Goal: Task Accomplishment & Management: Use online tool/utility

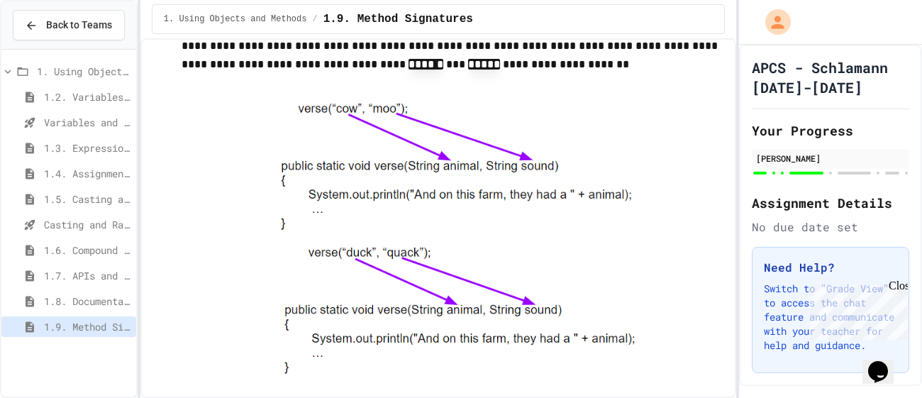
scroll to position [6928, 0]
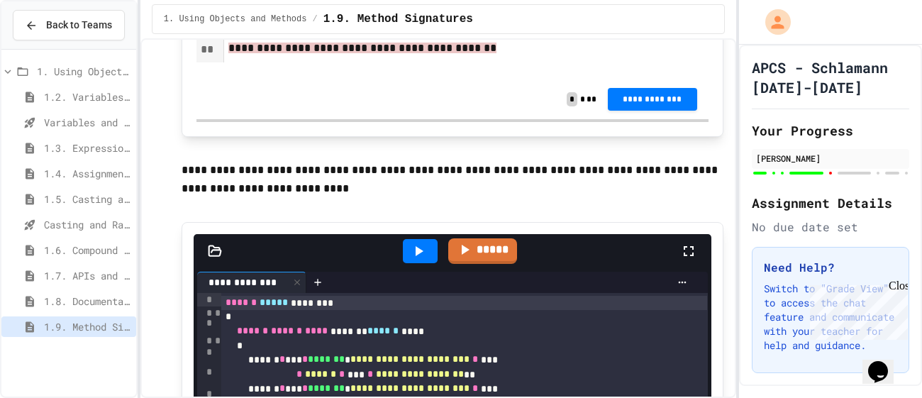
scroll to position [8278, 0]
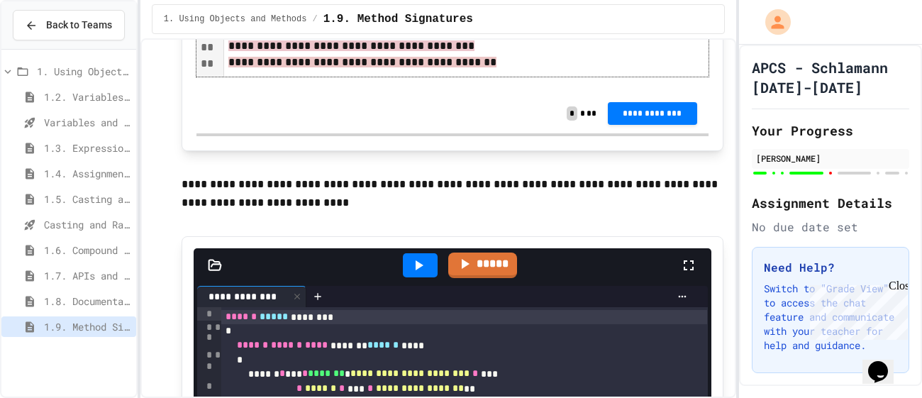
scroll to position [8316, 0]
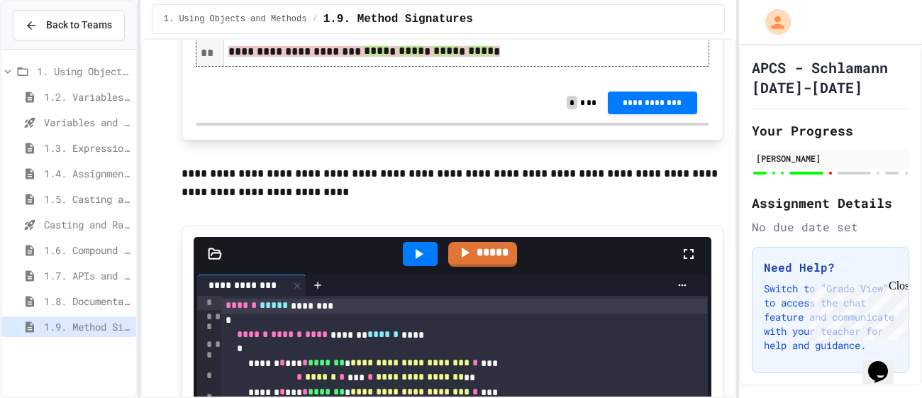
scroll to position [8319, 0]
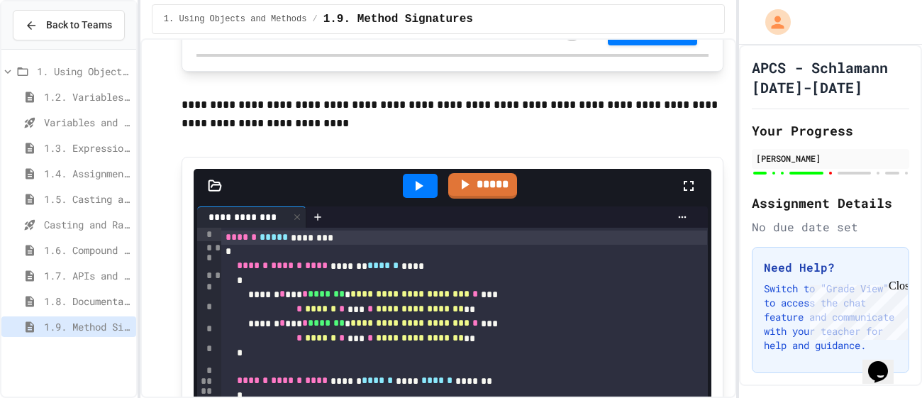
scroll to position [8402, 0]
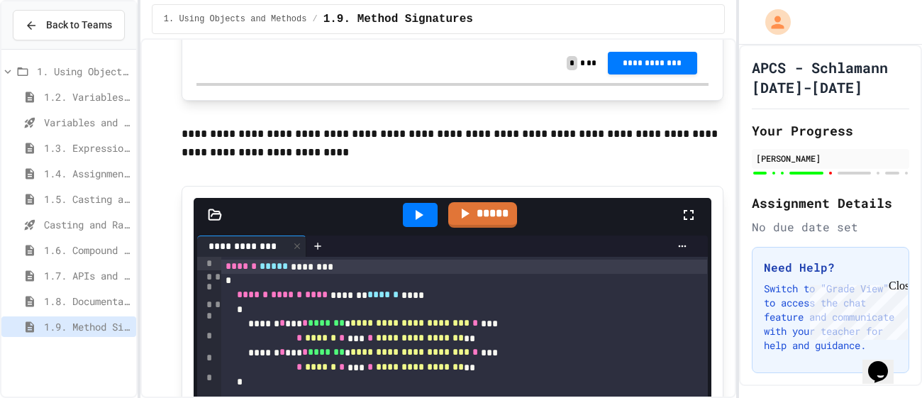
scroll to position [8358, 0]
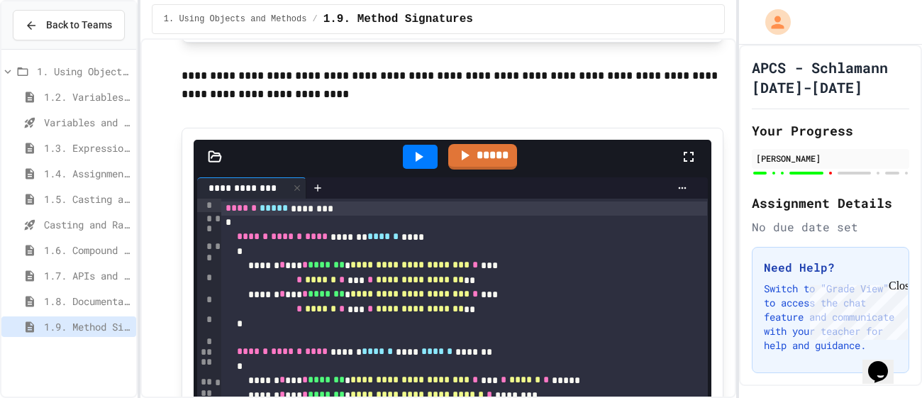
scroll to position [8427, 0]
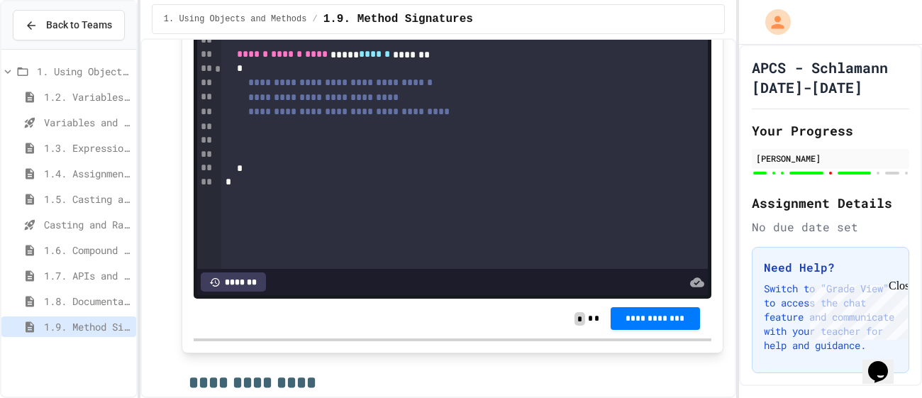
scroll to position [8832, 0]
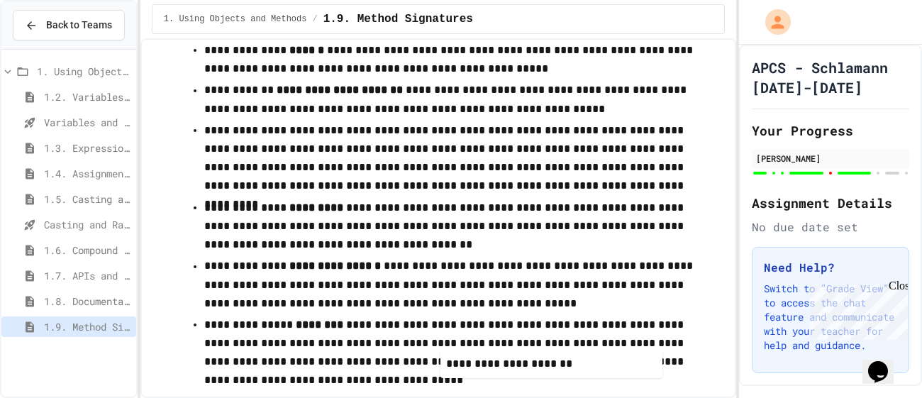
scroll to position [9870, 0]
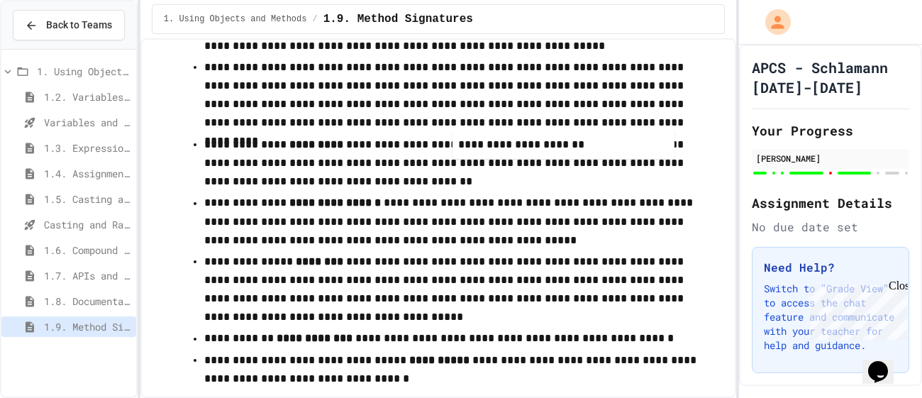
drag, startPoint x: 390, startPoint y: 121, endPoint x: 637, endPoint y: 134, distance: 247.3
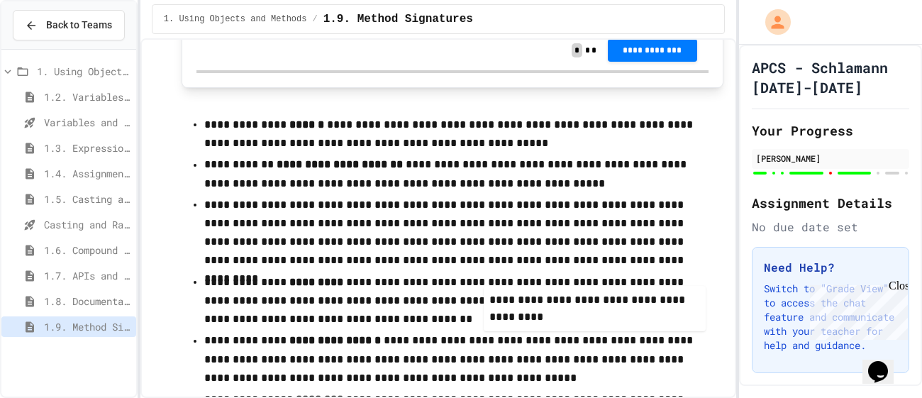
scroll to position [9768, 0]
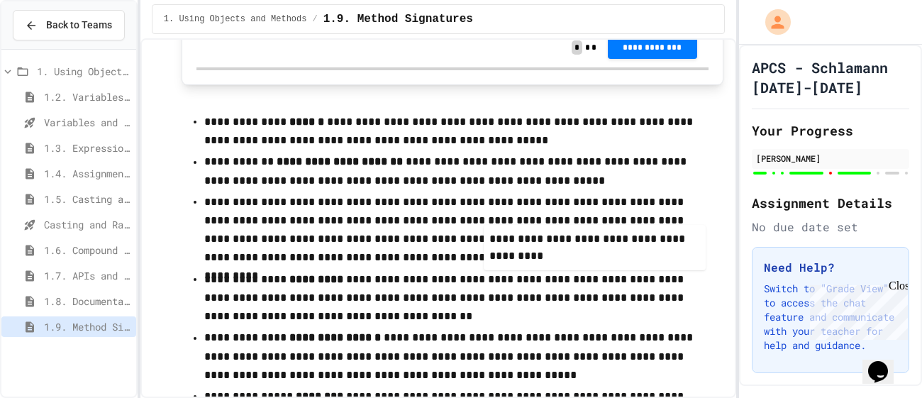
drag, startPoint x: 282, startPoint y: 164, endPoint x: 556, endPoint y: 263, distance: 291.1
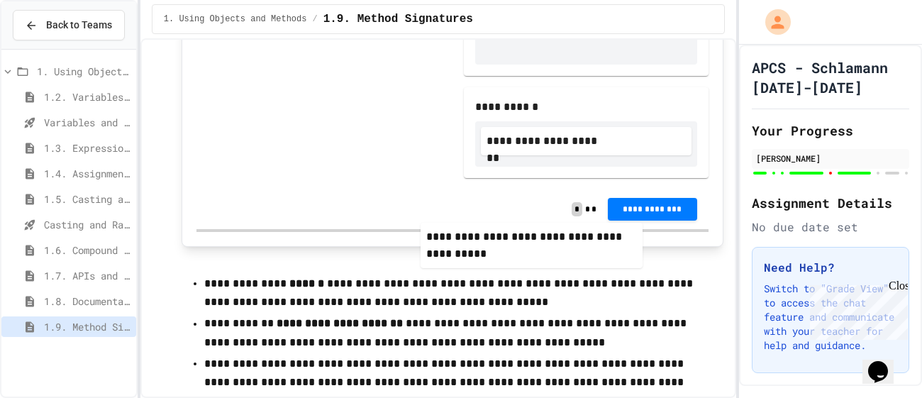
scroll to position [9650, 0]
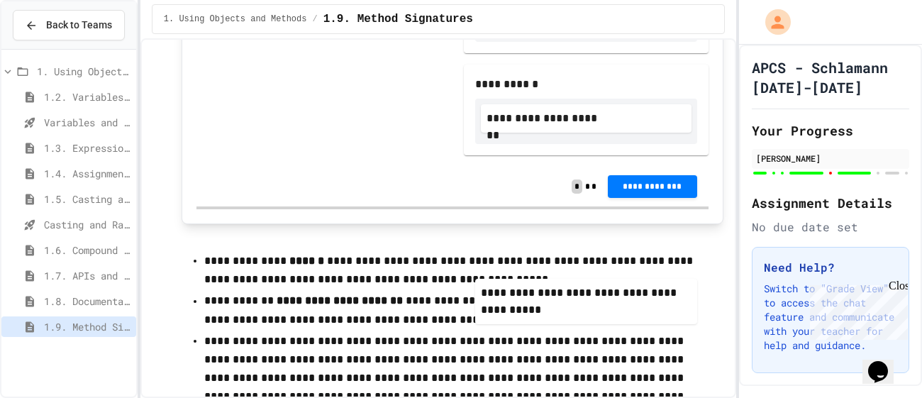
drag, startPoint x: 352, startPoint y: 97, endPoint x: 632, endPoint y: 311, distance: 352.4
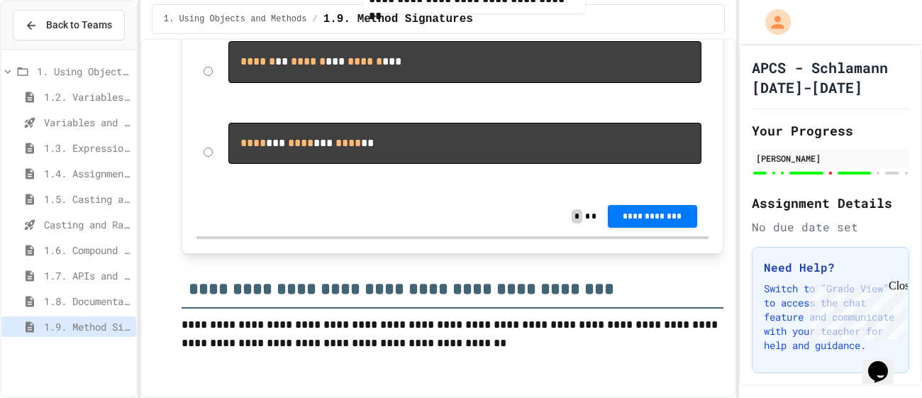
scroll to position [11441, 0]
drag, startPoint x: 390, startPoint y: 58, endPoint x: 545, endPoint y: -8, distance: 168.2
click at [545, 0] on html "**********" at bounding box center [461, 199] width 922 height 398
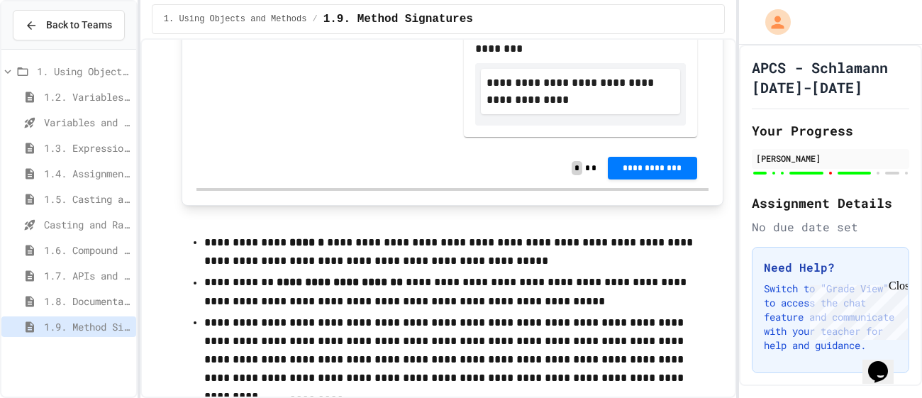
scroll to position [9642, 0]
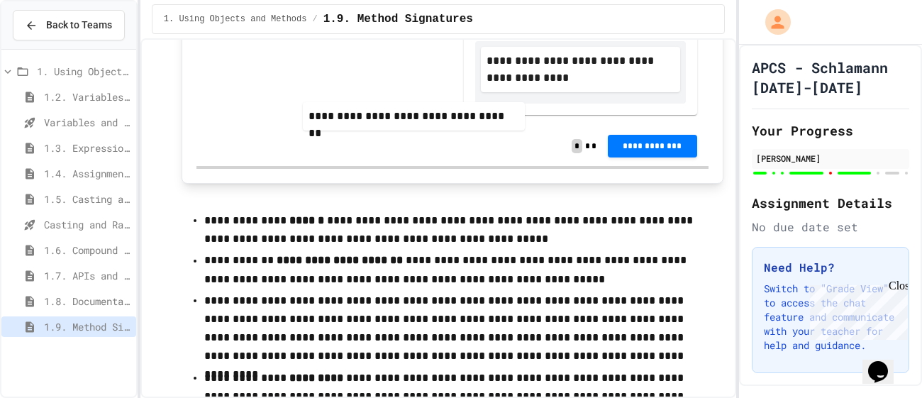
scroll to position [9684, 0]
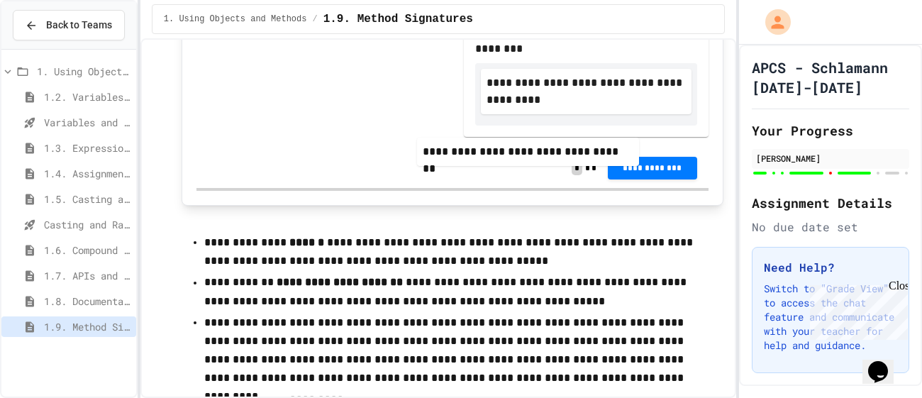
drag, startPoint x: 341, startPoint y: 81, endPoint x: 549, endPoint y: 146, distance: 218.6
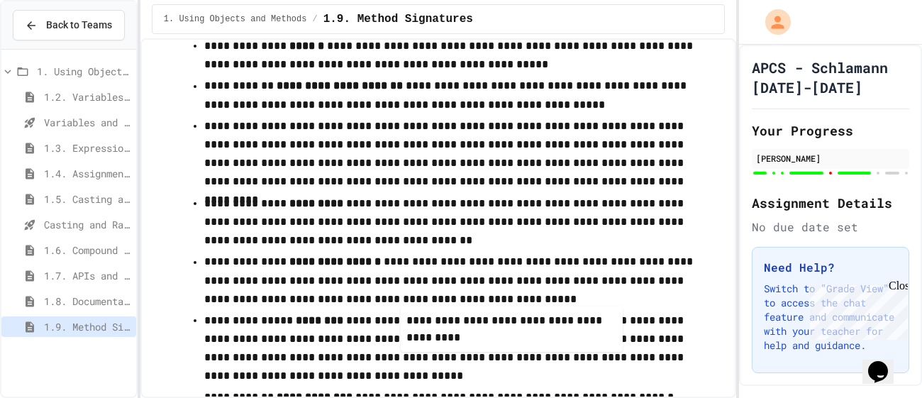
drag, startPoint x: 290, startPoint y: 98, endPoint x: 497, endPoint y: 338, distance: 316.9
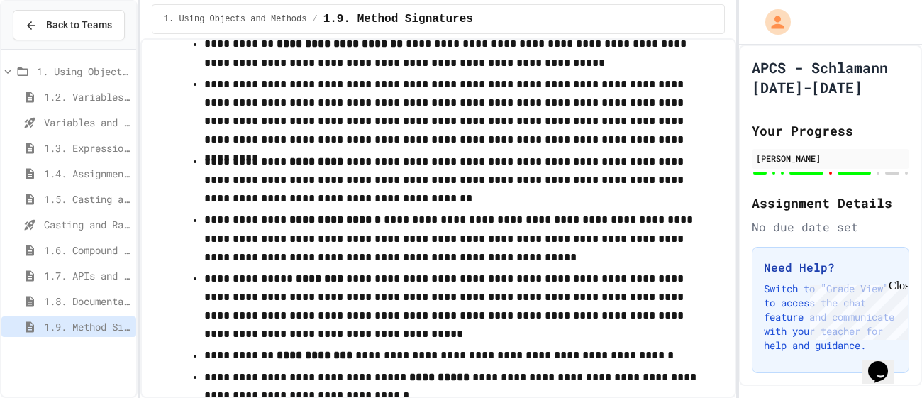
scroll to position [9972, 0]
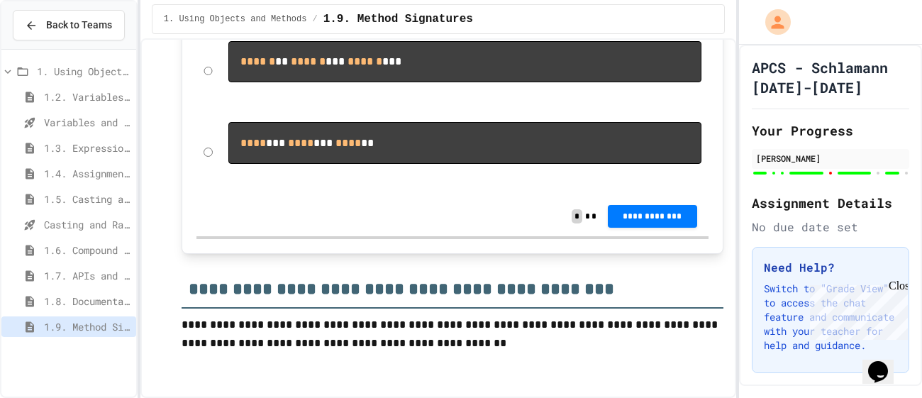
scroll to position [11277, 0]
click at [490, 83] on pre "****** ** ****** *** ****** ***" at bounding box center [464, 62] width 473 height 42
click at [214, 109] on div "****** ** ****** *** ****** ***" at bounding box center [453, 71] width 512 height 75
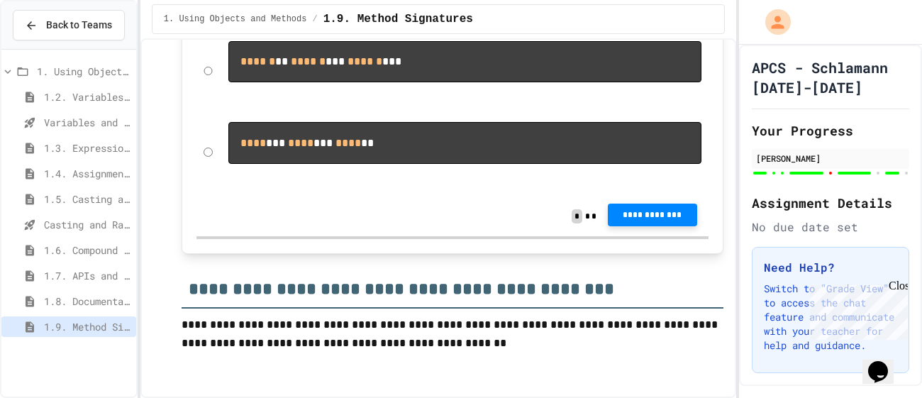
click at [622, 226] on button "**********" at bounding box center [652, 215] width 89 height 23
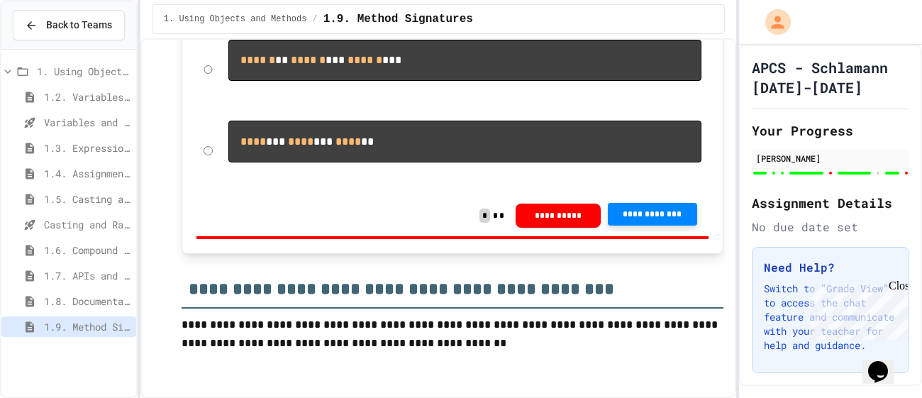
click at [672, 236] on div "**********" at bounding box center [453, 215] width 512 height 41
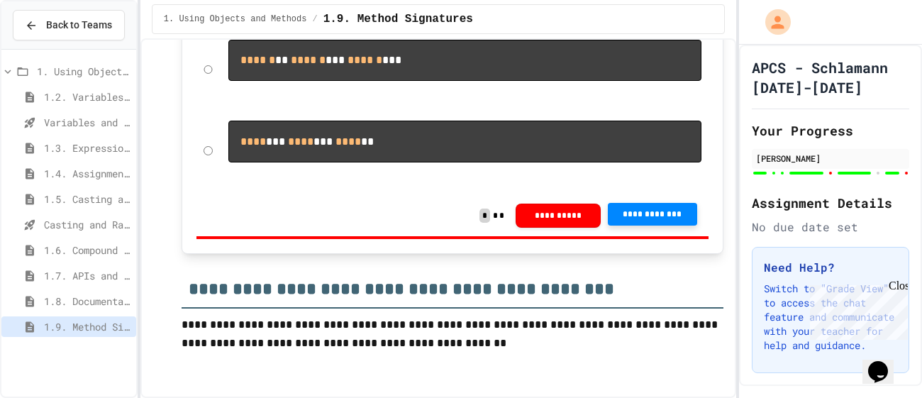
click at [671, 220] on span "**********" at bounding box center [652, 214] width 67 height 11
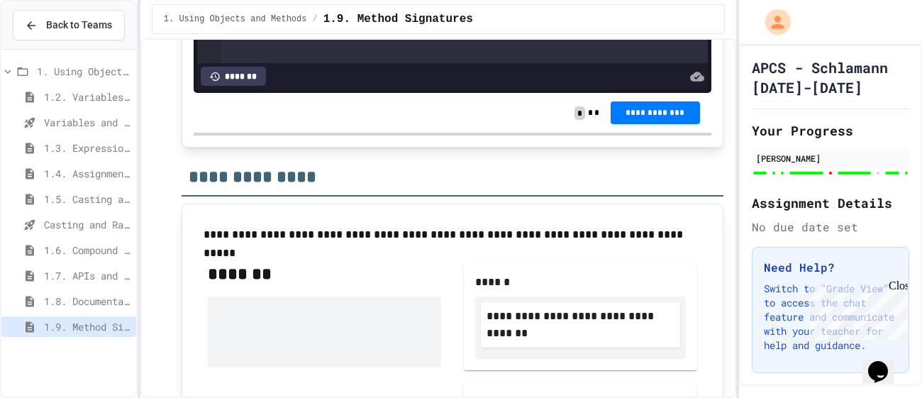
scroll to position [9045, 0]
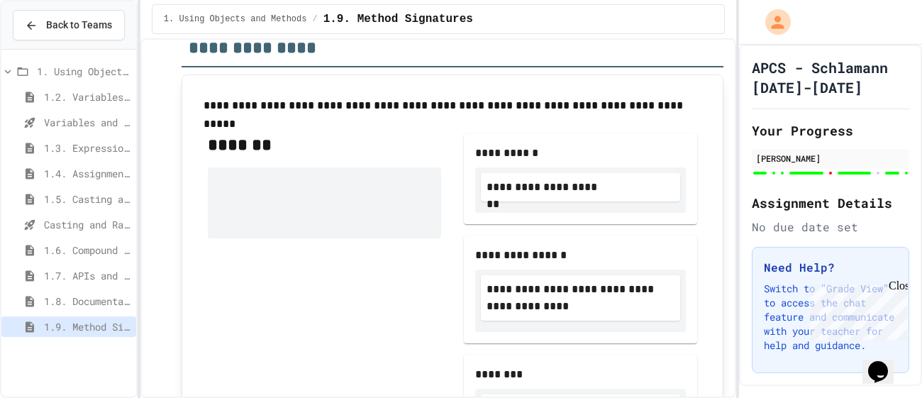
scroll to position [9193, 0]
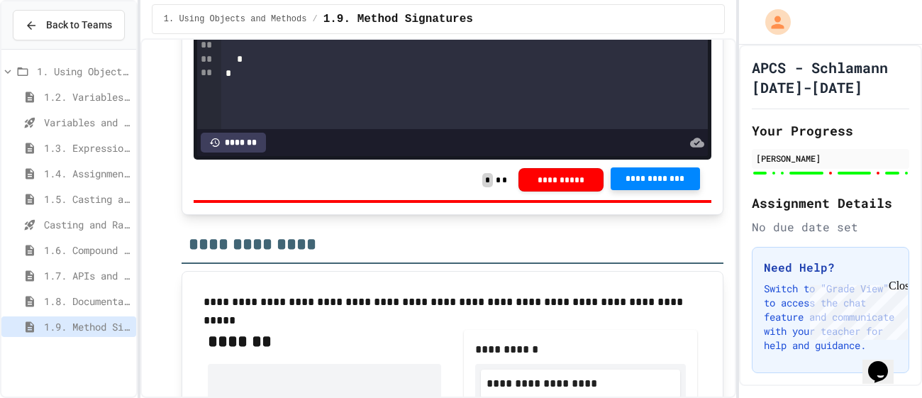
scroll to position [8967, 0]
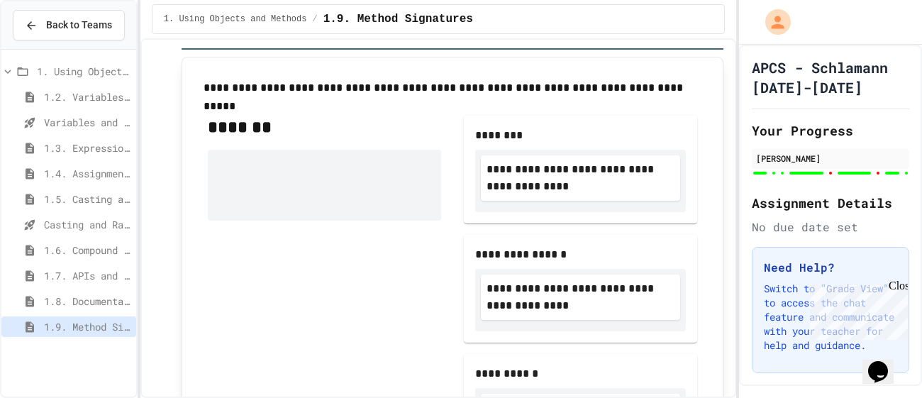
scroll to position [9191, 0]
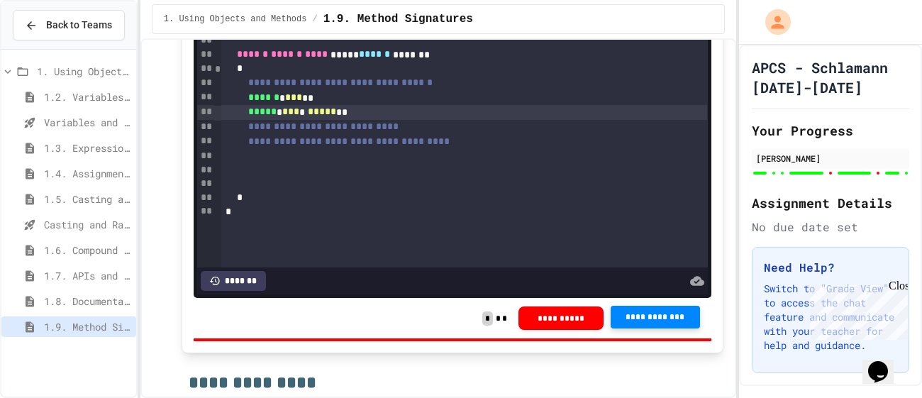
scroll to position [8827, 0]
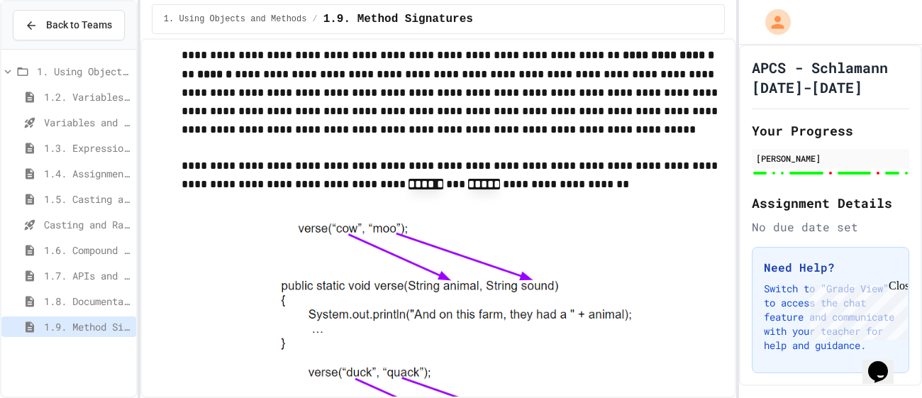
scroll to position [125, 0]
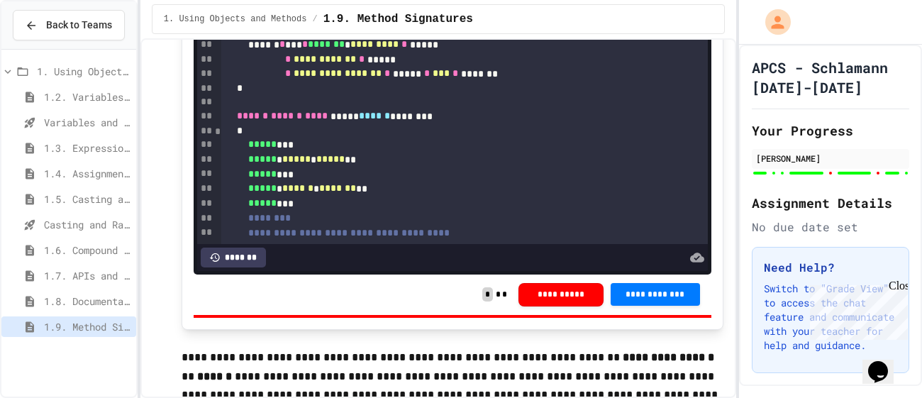
scroll to position [6496, 0]
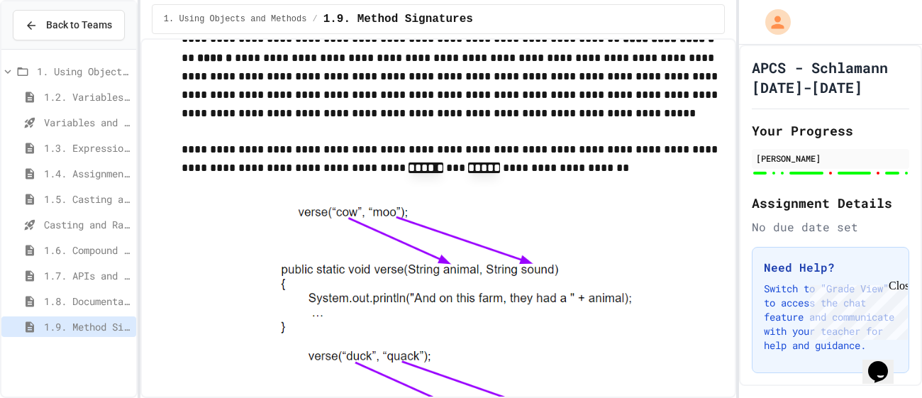
scroll to position [48, 0]
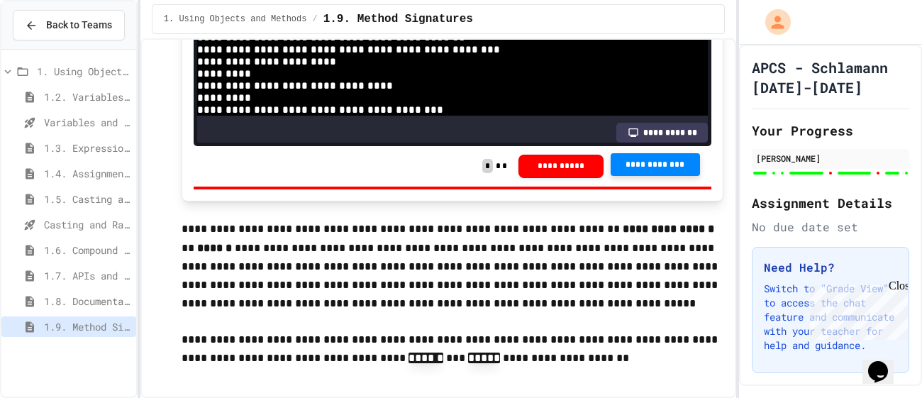
scroll to position [389, 0]
drag, startPoint x: 321, startPoint y: 101, endPoint x: 260, endPoint y: 80, distance: 64.4
copy div "***** * ******* * ****** ** ***** ***"
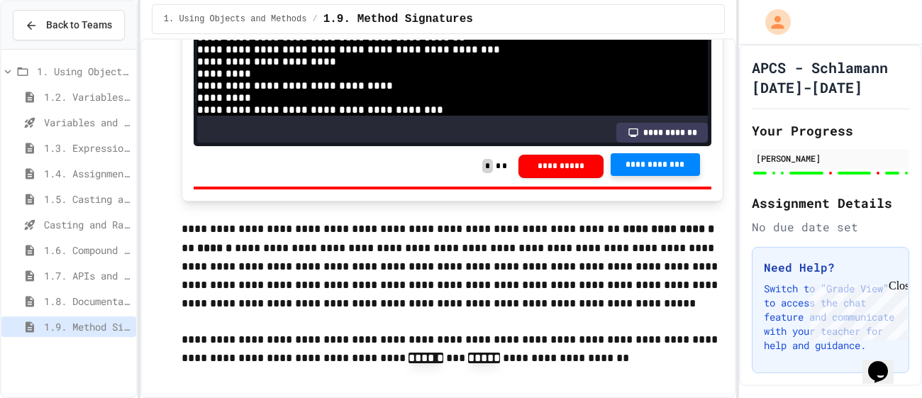
scroll to position [419, 0]
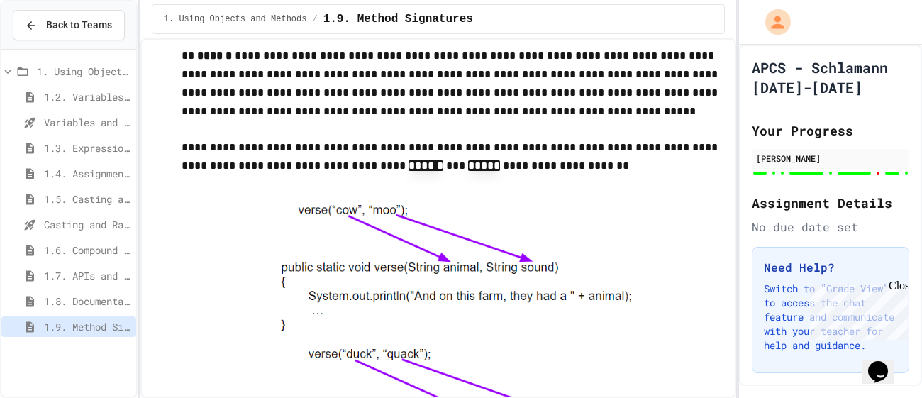
scroll to position [6828, 0]
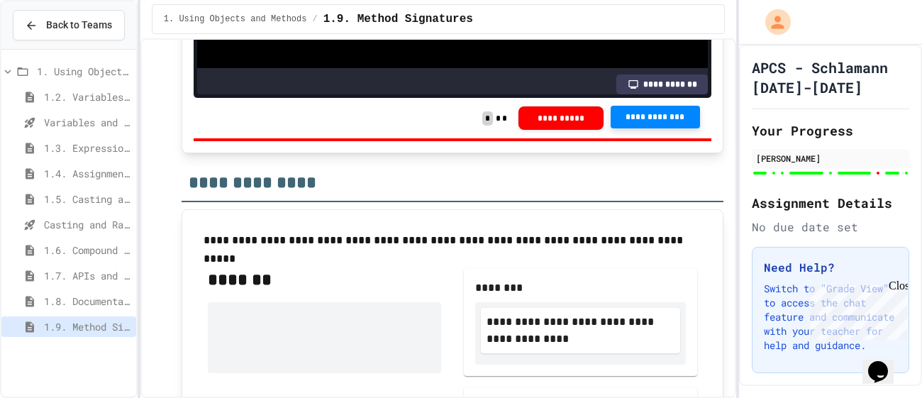
scroll to position [171, 0]
drag, startPoint x: 276, startPoint y: 115, endPoint x: 388, endPoint y: 131, distance: 113.2
copy div "****** * *** ** ***** * *** * ***** **"
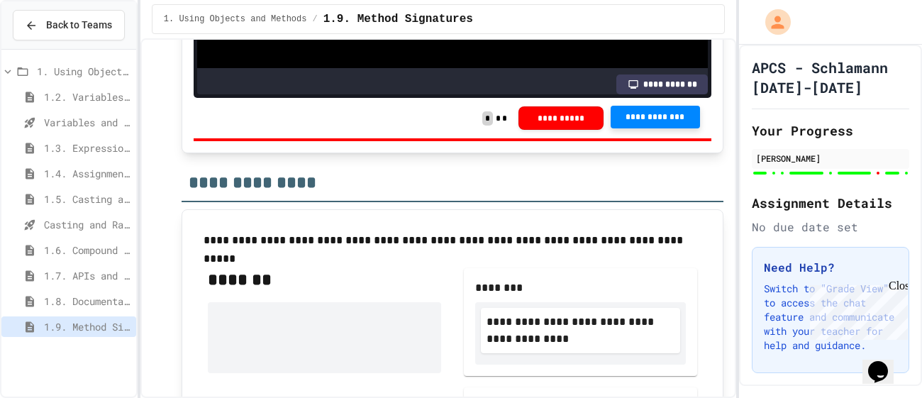
scroll to position [187, 0]
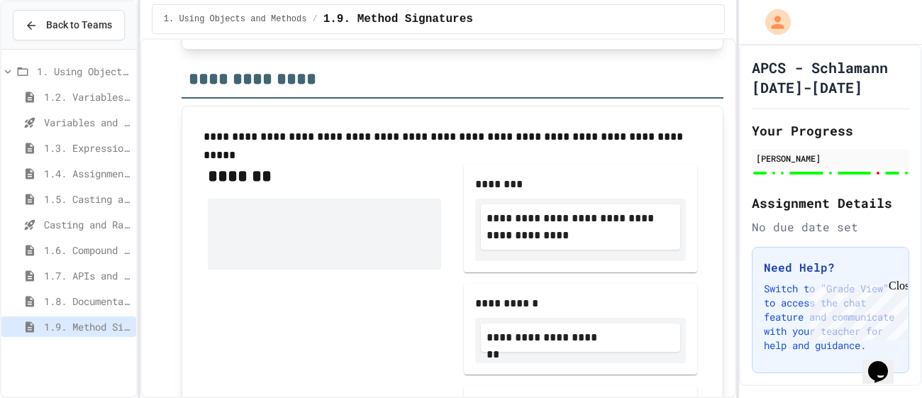
scroll to position [9182, 0]
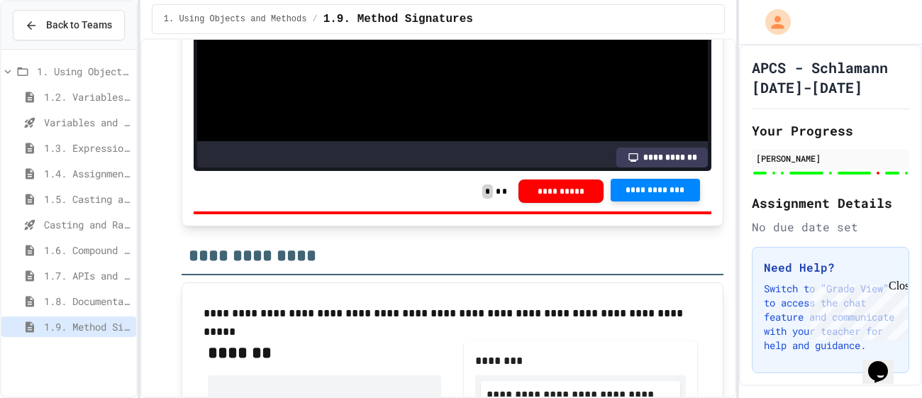
scroll to position [8946, 0]
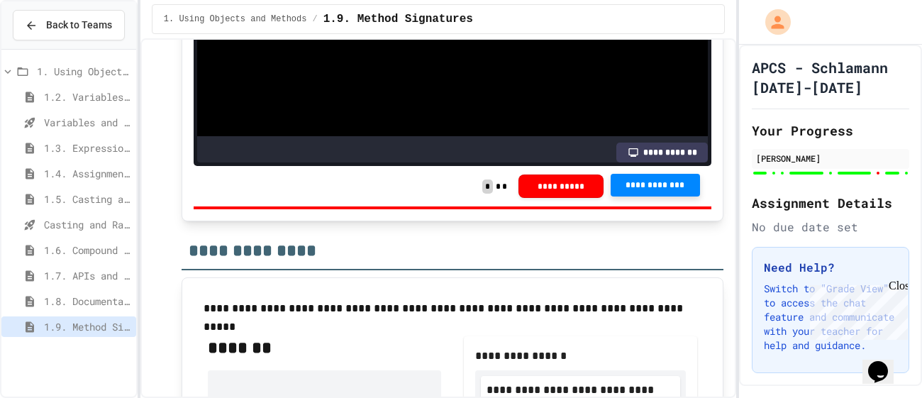
scroll to position [218, 0]
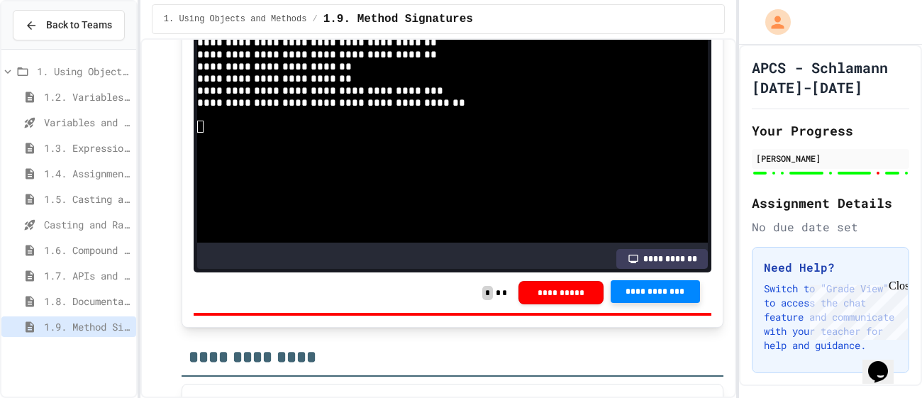
scroll to position [230, 0]
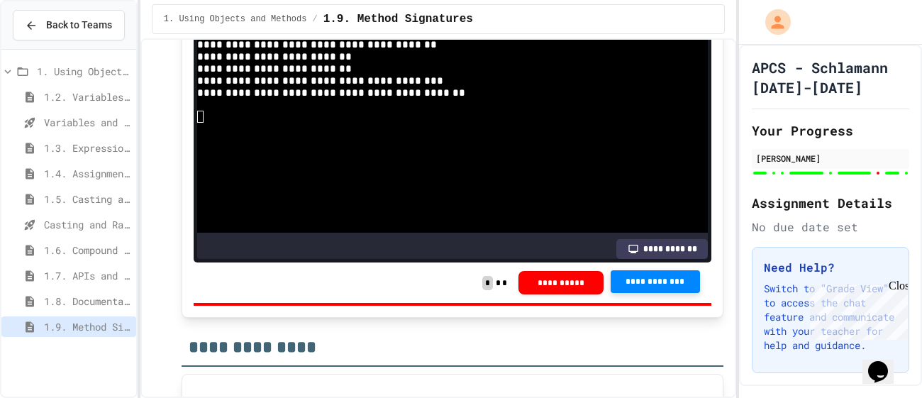
scroll to position [8861, 0]
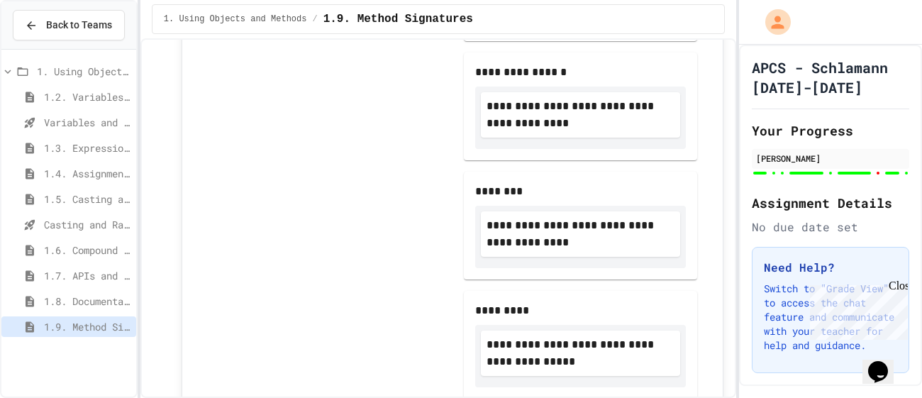
scroll to position [9364, 0]
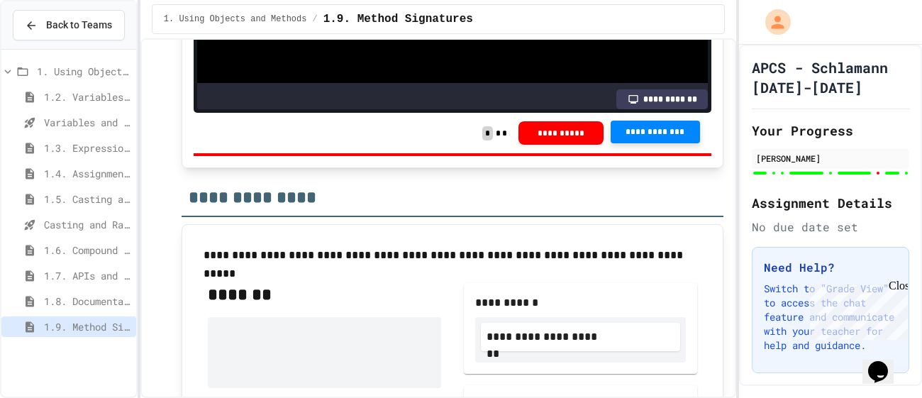
scroll to position [9015, 0]
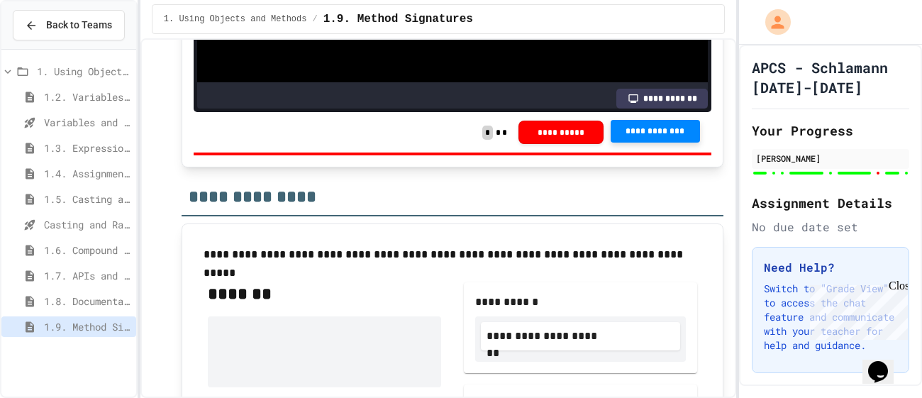
scroll to position [228, 0]
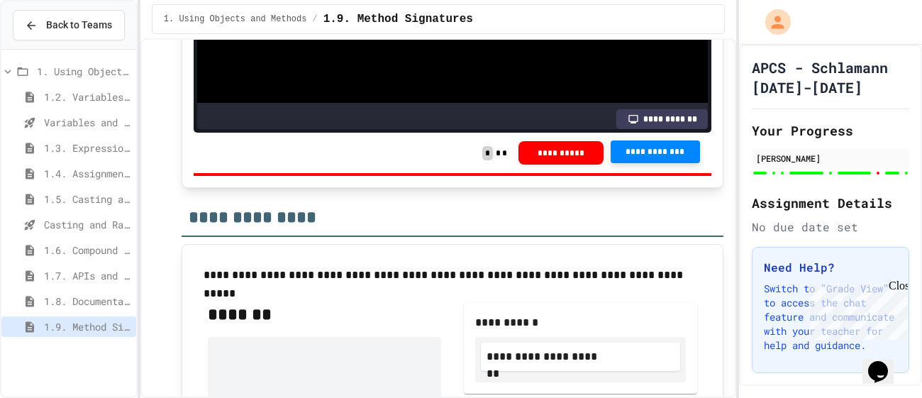
scroll to position [8993, 0]
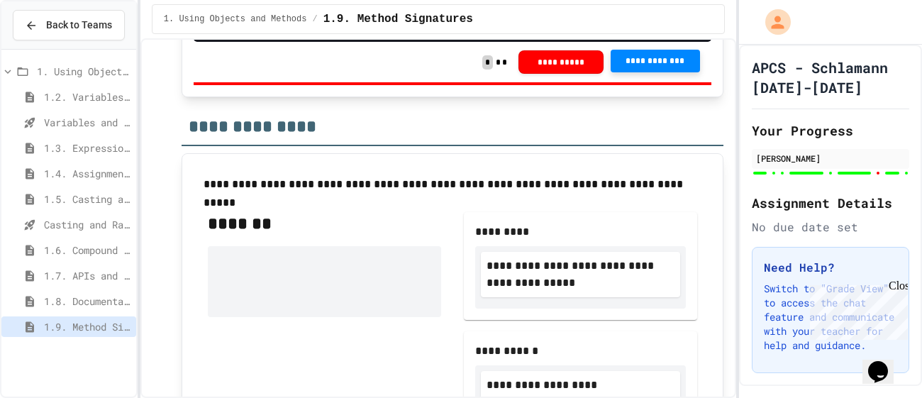
scroll to position [182, 0]
drag, startPoint x: 399, startPoint y: 96, endPoint x: 275, endPoint y: 92, distance: 124.2
copy div "****** * ***** **"
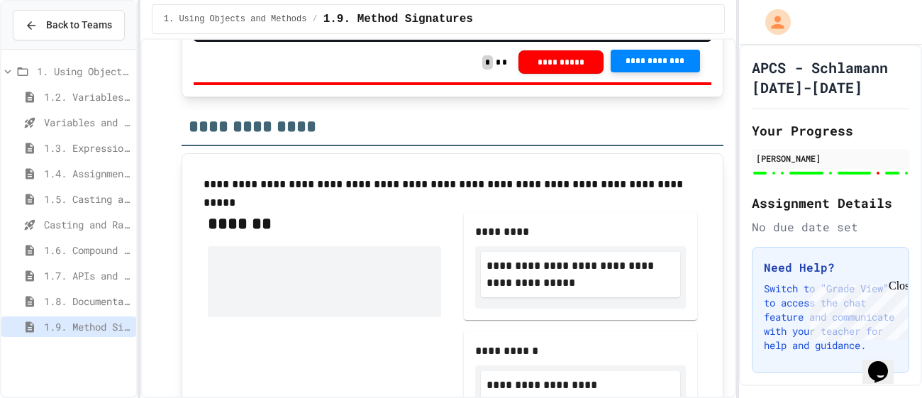
scroll to position [187, 0]
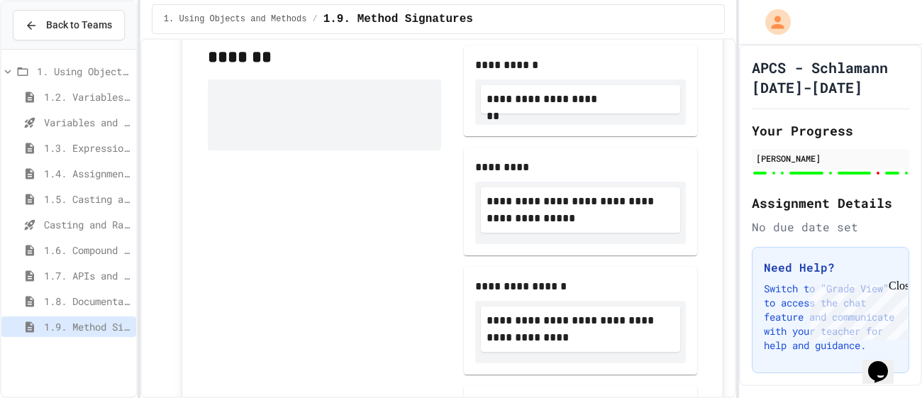
scroll to position [9253, 0]
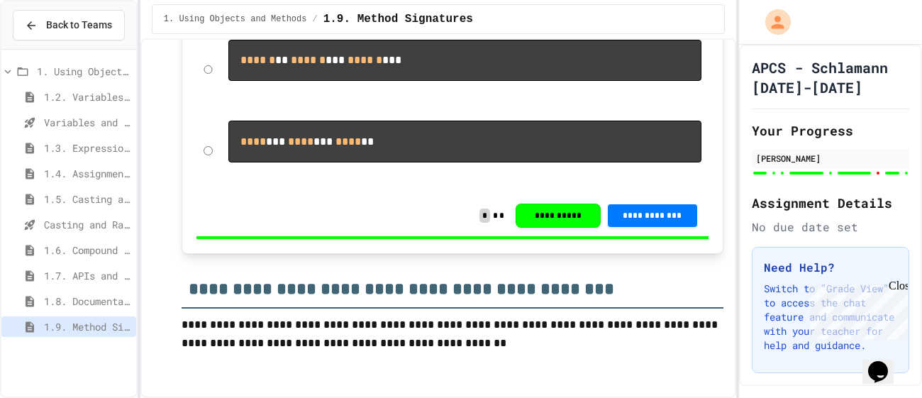
scroll to position [11518, 0]
